Goal: Transaction & Acquisition: Purchase product/service

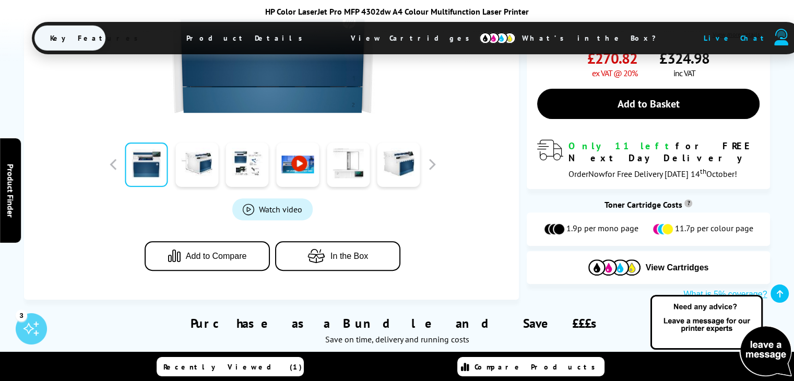
scroll to position [365, 0]
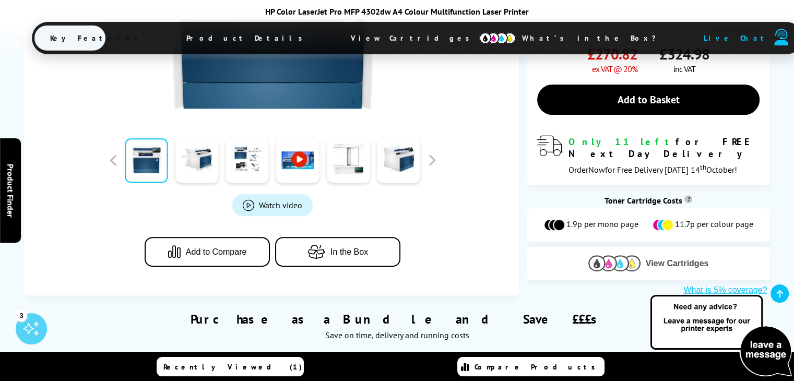
click at [661, 259] on span "View Cartridges" at bounding box center [677, 263] width 63 height 9
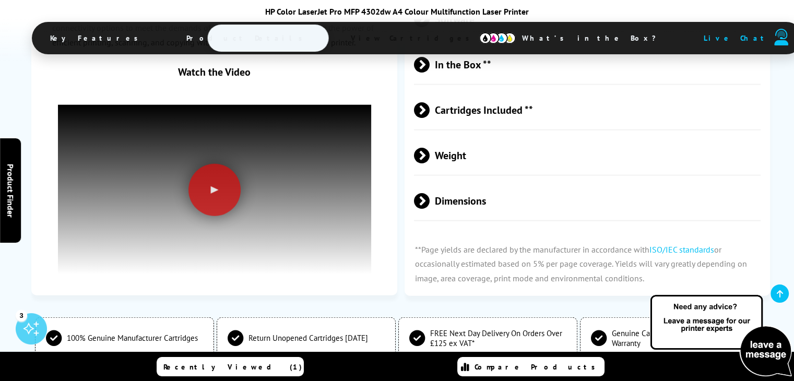
scroll to position [2845, 0]
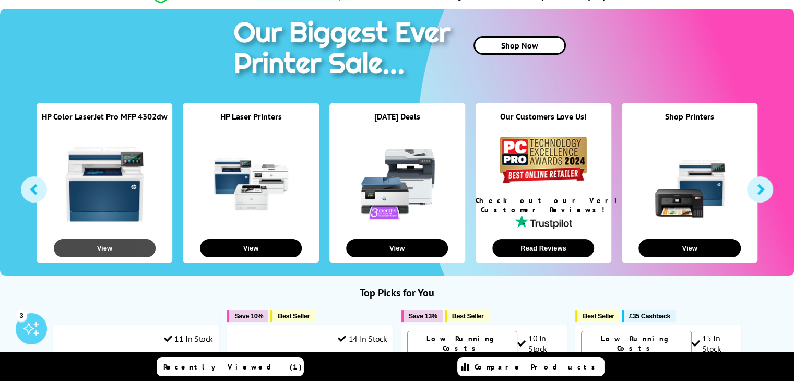
click at [113, 247] on button "View" at bounding box center [105, 248] width 102 height 18
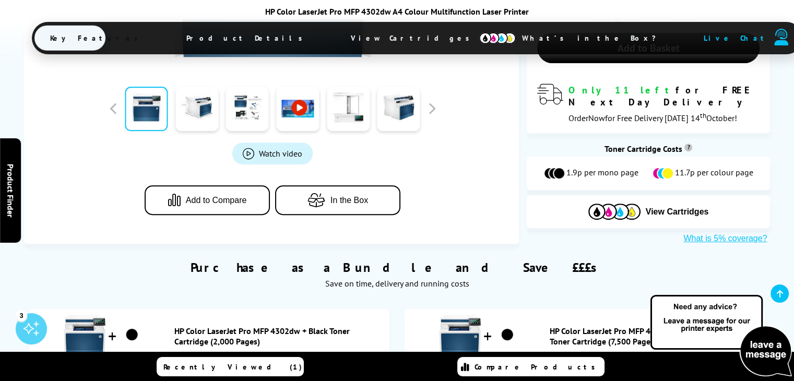
scroll to position [418, 0]
click at [679, 207] on span "View Cartridges" at bounding box center [677, 211] width 63 height 9
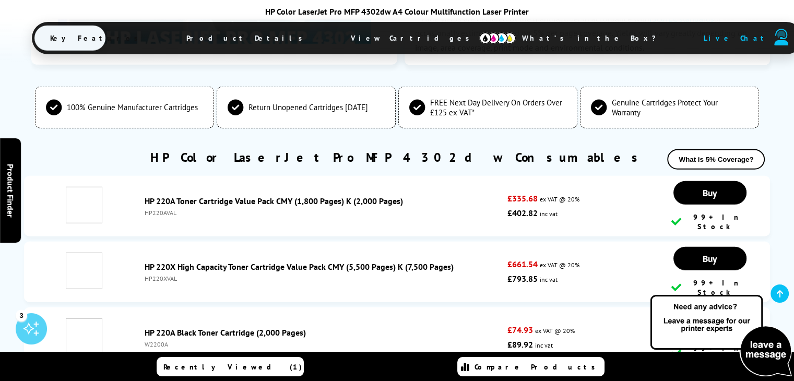
scroll to position [2845, 0]
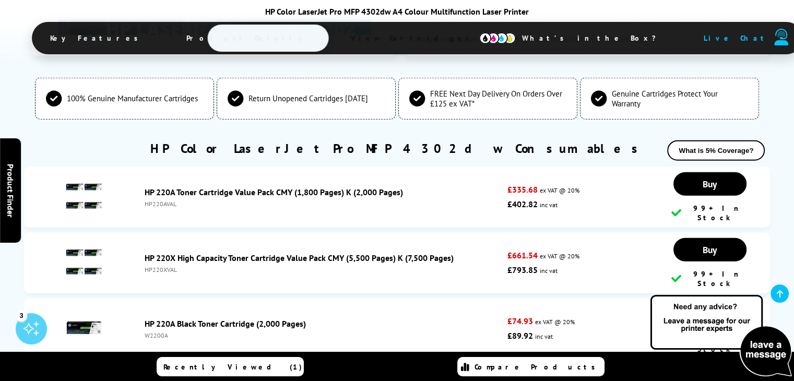
click at [302, 202] on div "HP220AVAL" at bounding box center [324, 204] width 358 height 8
click at [708, 182] on span "Buy" at bounding box center [710, 184] width 14 height 12
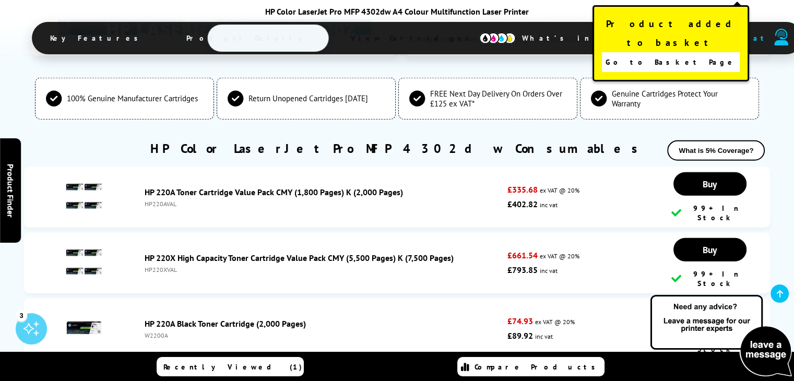
click at [658, 55] on span "Go to Basket Page" at bounding box center [671, 62] width 130 height 15
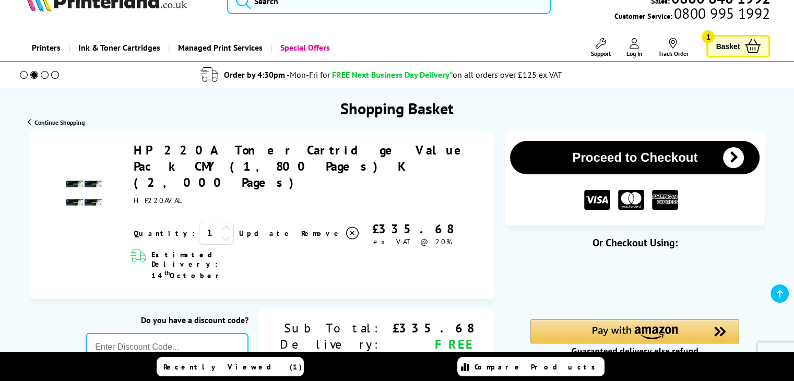
scroll to position [104, 0]
